Goal: Find specific page/section: Find specific page/section

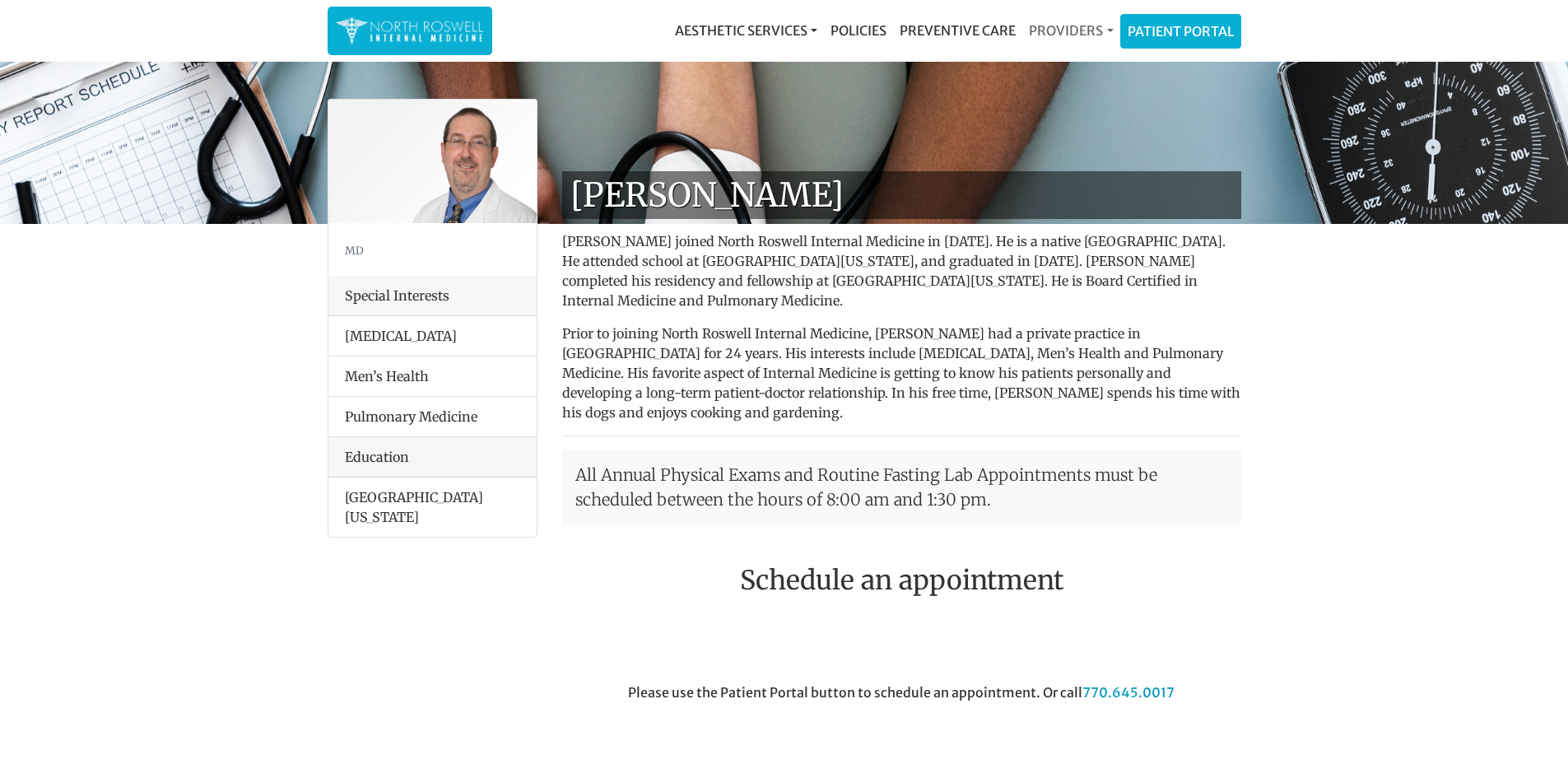
click at [1085, 28] on link "Providers" at bounding box center [1071, 30] width 98 height 33
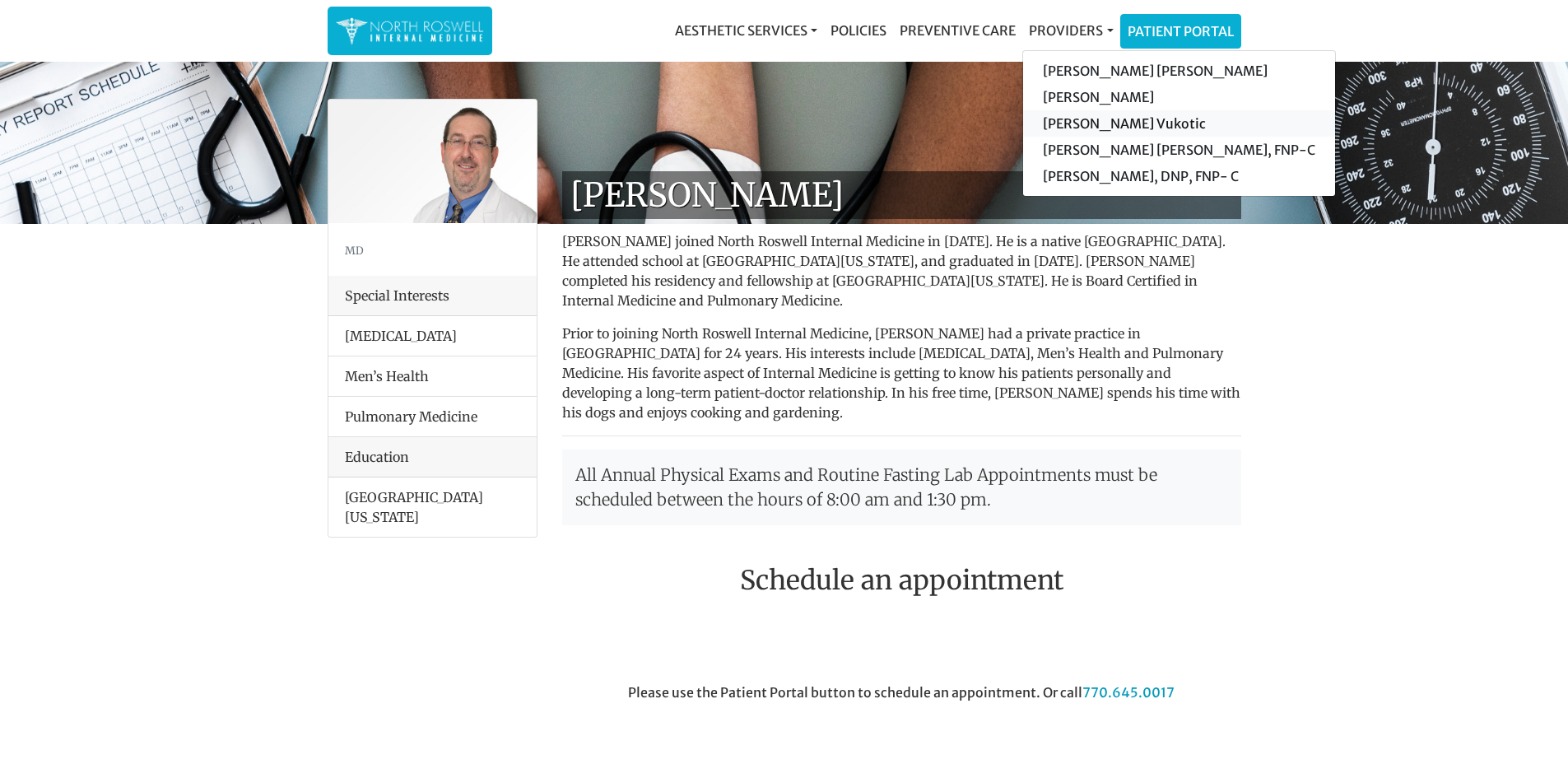
click at [1082, 118] on link "[PERSON_NAME] Vukotic" at bounding box center [1180, 124] width 312 height 27
